Goal: Information Seeking & Learning: Check status

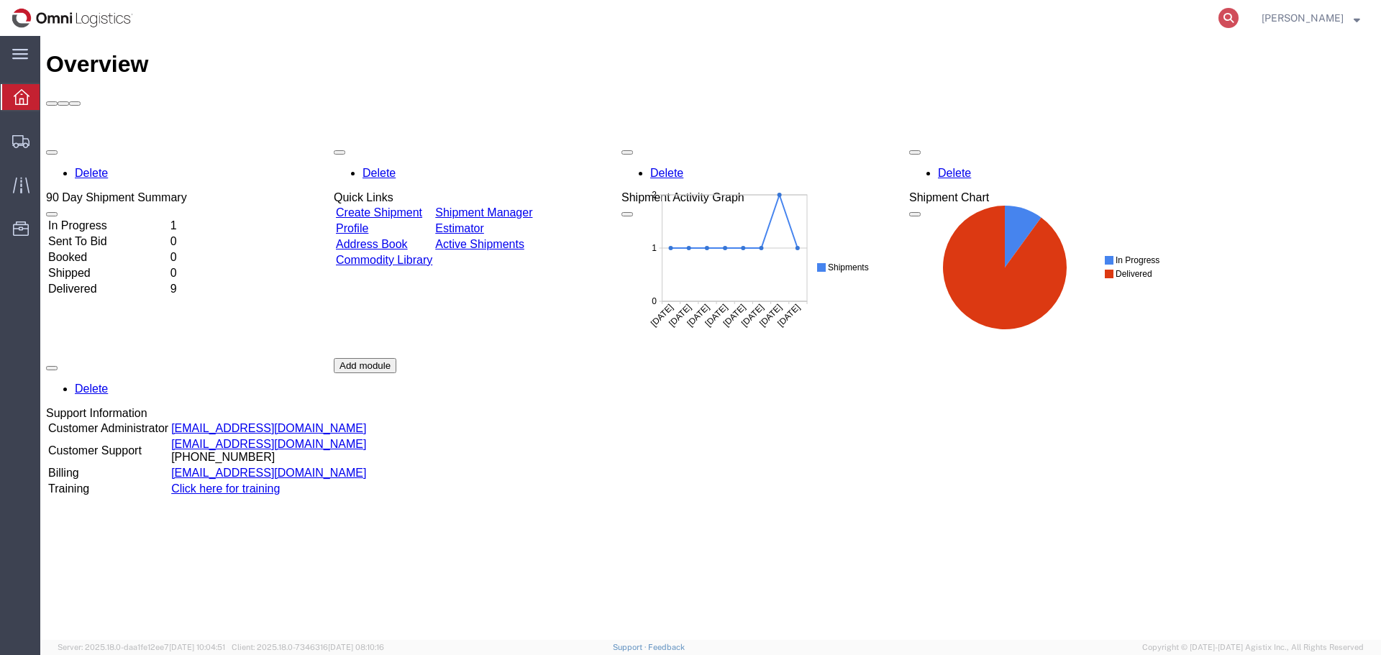
click at [1233, 22] on icon at bounding box center [1229, 18] width 20 height 20
click at [968, 17] on input "search" at bounding box center [999, 18] width 437 height 35
type input "56702888"
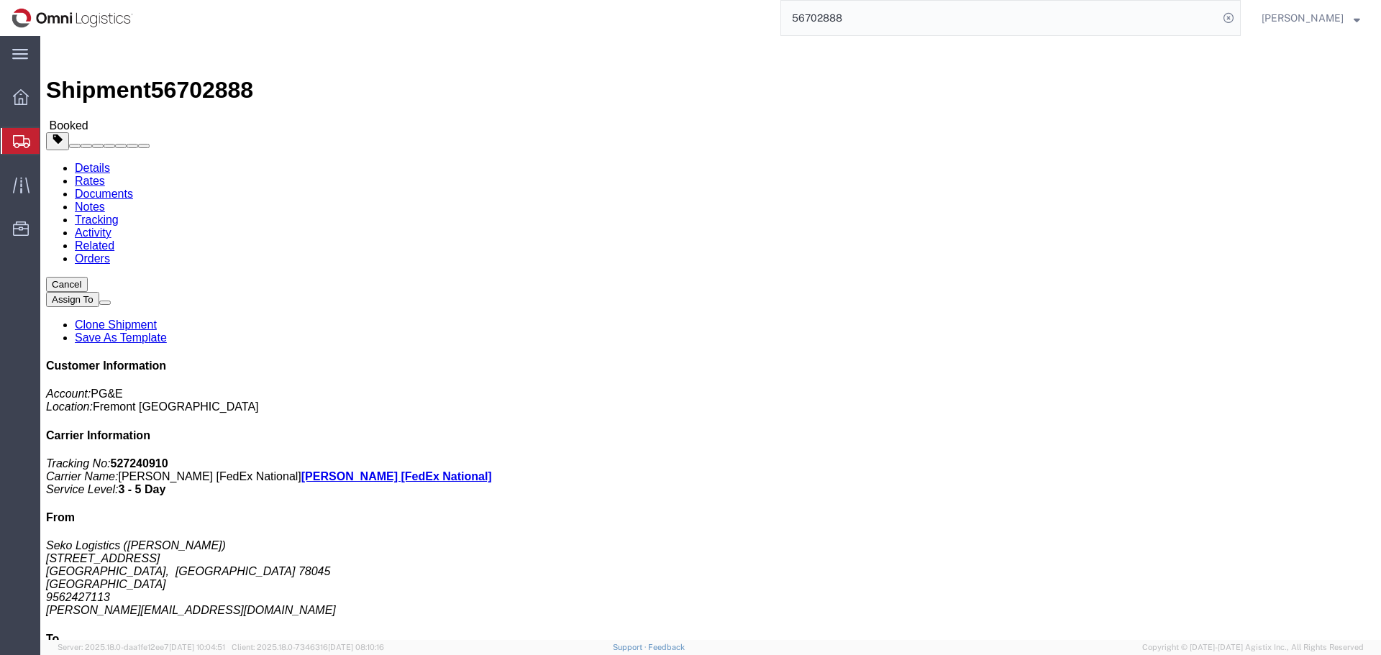
click link "Documents"
